Goal: Task Accomplishment & Management: Complete application form

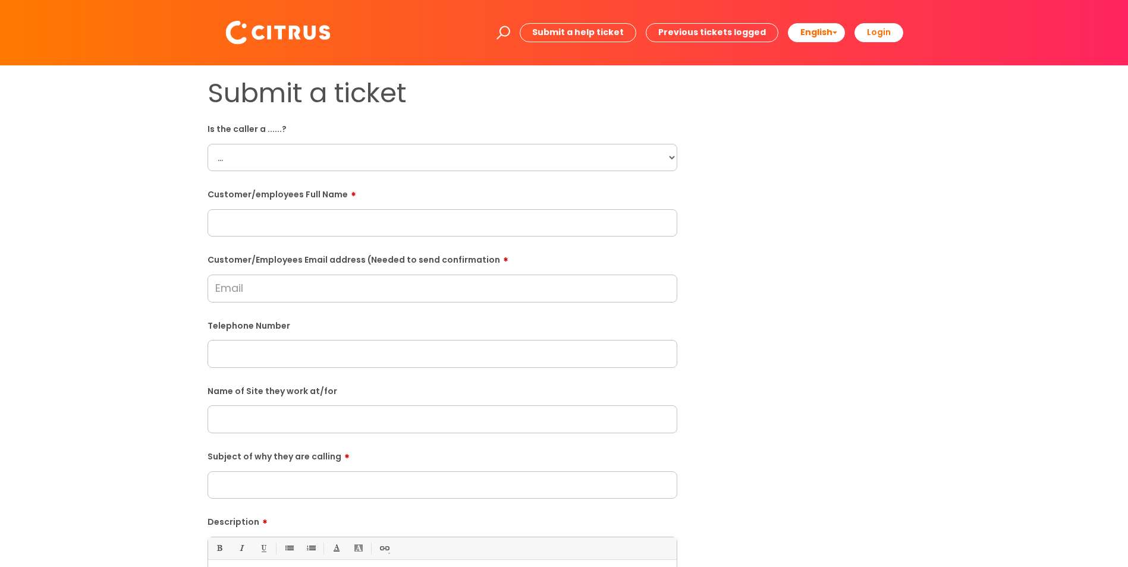
click at [287, 157] on select "... Citrus Customer Citrus Employee [DEMOGRAPHIC_DATA] Supplier" at bounding box center [443, 157] width 470 height 27
select select "Citrus Employee"
click at [208, 144] on select "... Citrus Customer Citrus Employee [DEMOGRAPHIC_DATA] Supplier" at bounding box center [443, 157] width 470 height 27
click at [242, 224] on input "text" at bounding box center [443, 222] width 470 height 27
paste input "[PERSON_NAME]"
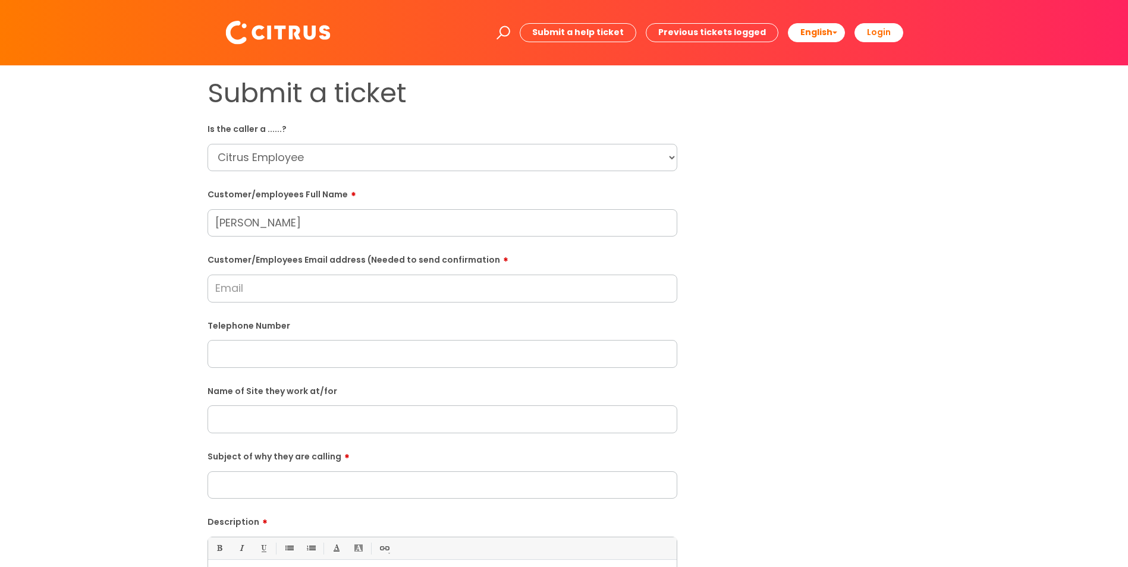
type input "[PERSON_NAME]"
drag, startPoint x: 288, startPoint y: 286, endPoint x: 710, endPoint y: 277, distance: 421.8
click at [289, 286] on input "Customer/Employees Email address (Needed to send confirmation" at bounding box center [443, 288] width 470 height 27
click at [237, 275] on div "Customer/Employees Email address (Needed to send confirmation" at bounding box center [443, 276] width 470 height 53
click at [230, 291] on input "Customer/Employees Email address (Needed to send confirmation" at bounding box center [443, 288] width 470 height 27
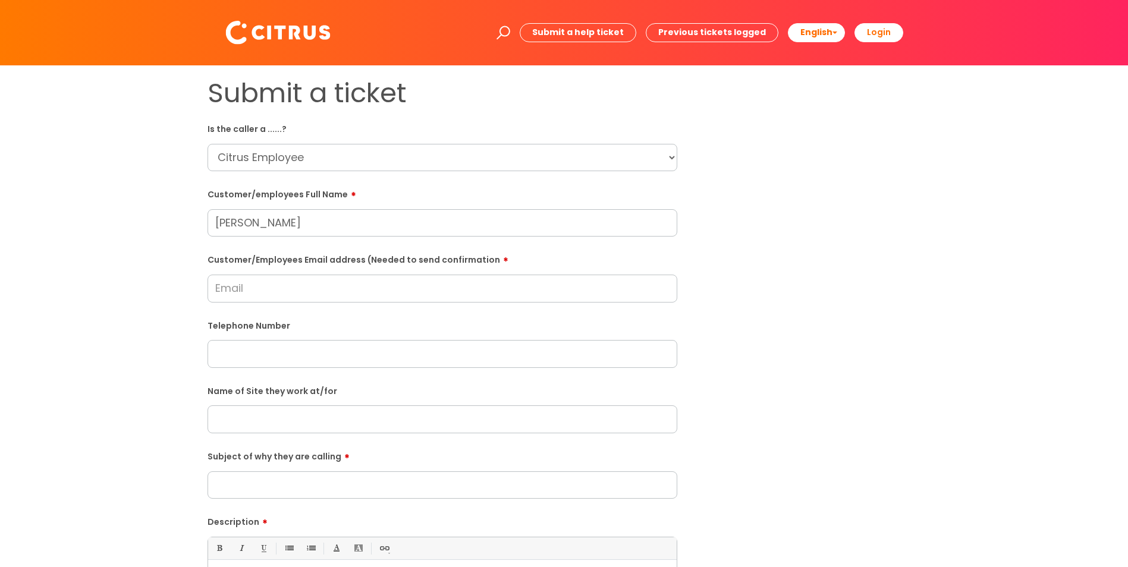
paste input "[EMAIL_ADDRESS][DOMAIN_NAME]"
type input "[EMAIL_ADDRESS][DOMAIN_NAME]"
click at [260, 358] on input "text" at bounding box center [443, 353] width 470 height 27
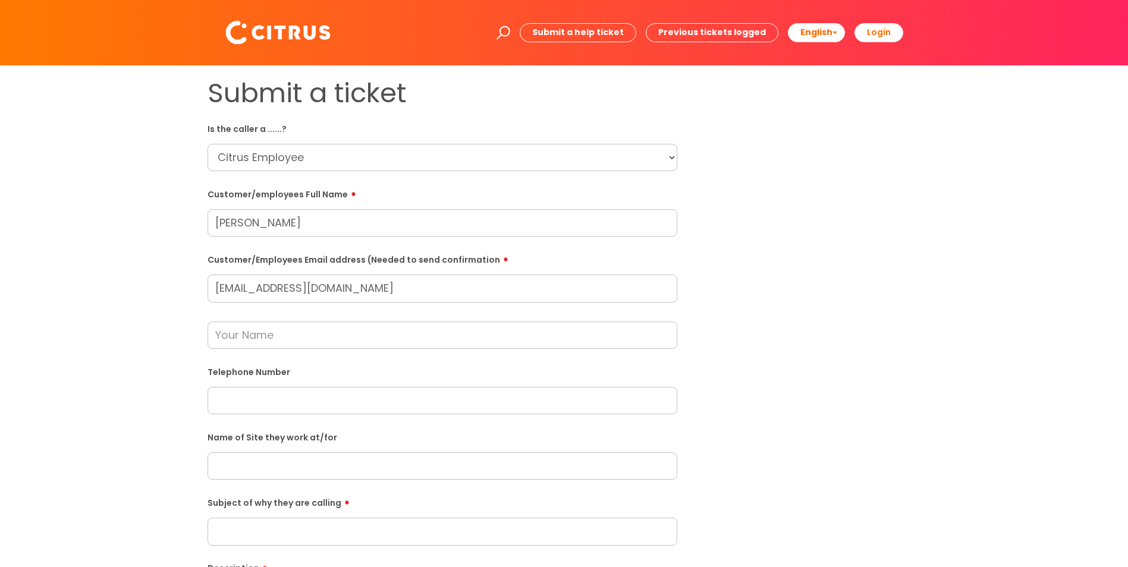
click at [230, 413] on input "text" at bounding box center [443, 400] width 470 height 27
paste input "07398543522"
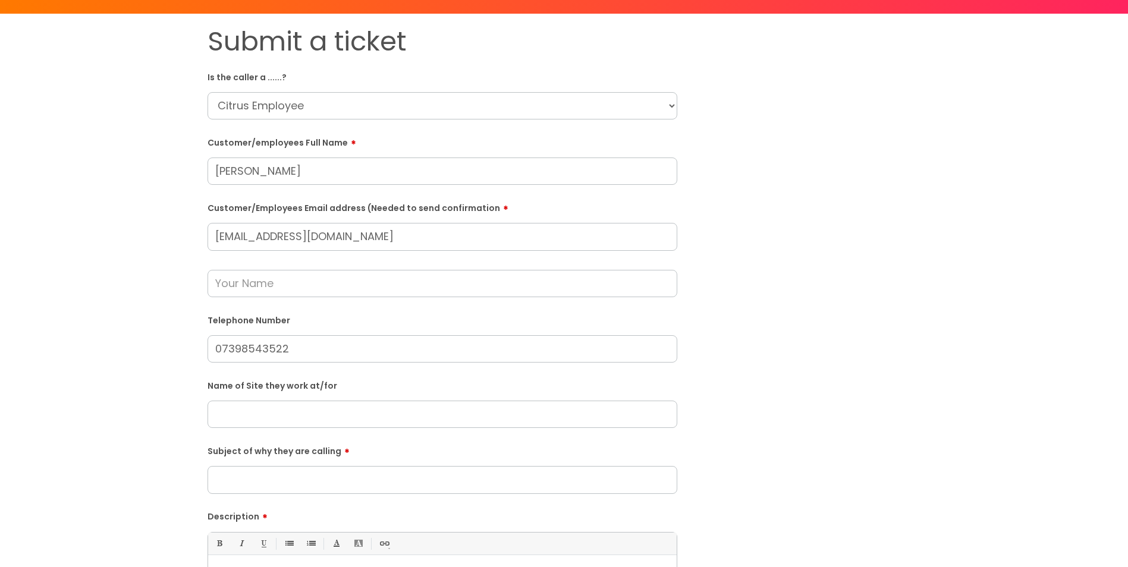
scroll to position [119, 0]
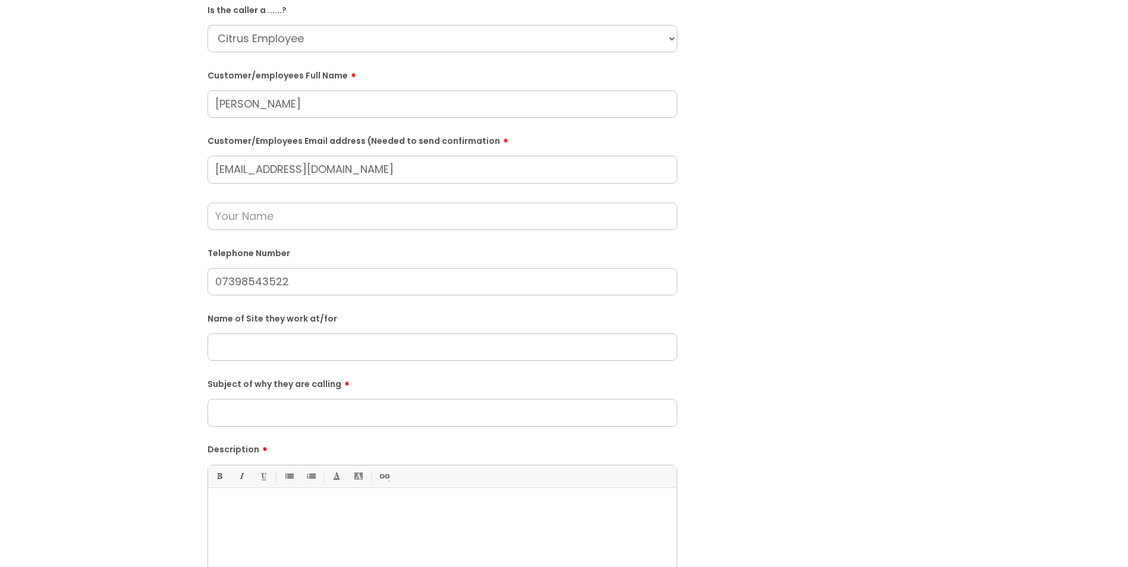
type input "07398543522"
click at [253, 415] on input "Subject of why they are calling" at bounding box center [443, 412] width 470 height 27
type input "Sickness"
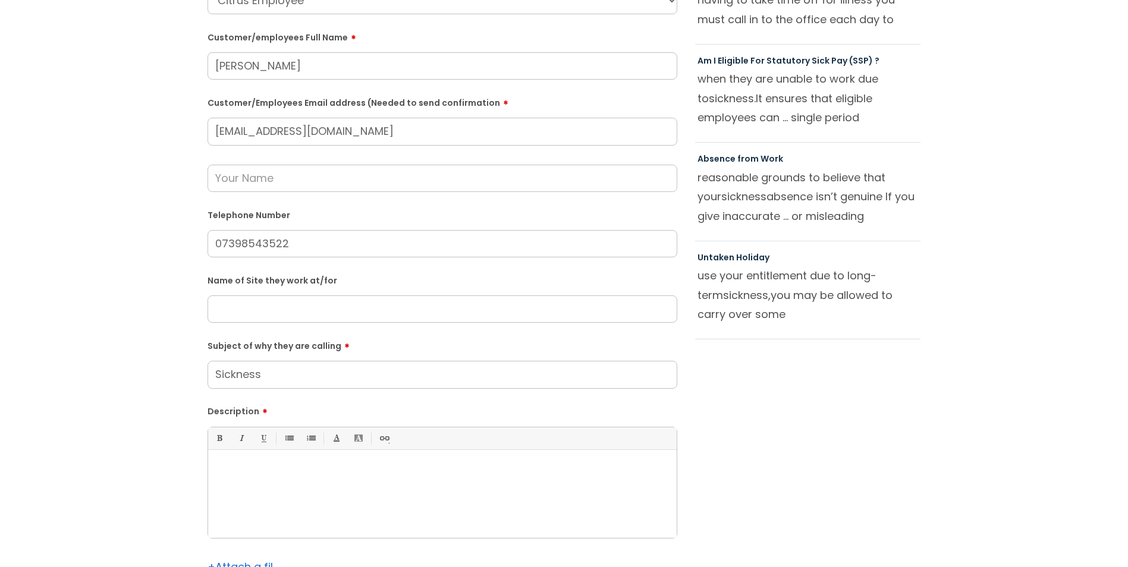
scroll to position [357, 0]
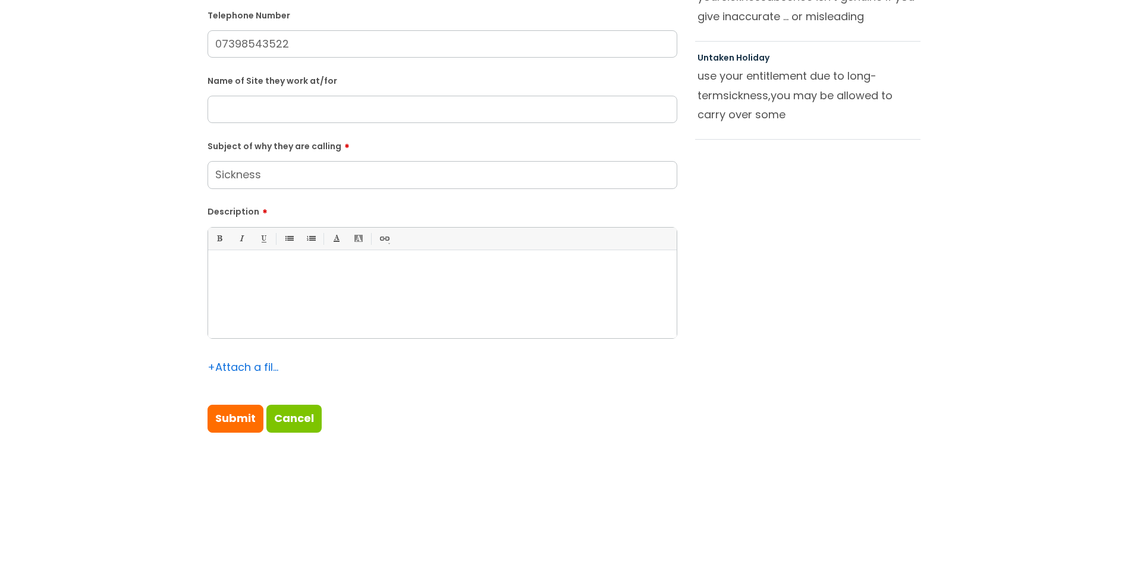
click at [277, 297] on div at bounding box center [442, 297] width 469 height 82
click at [231, 415] on input "Submit" at bounding box center [236, 418] width 56 height 27
type input "Please Wait..."
